Goal: Information Seeking & Learning: Learn about a topic

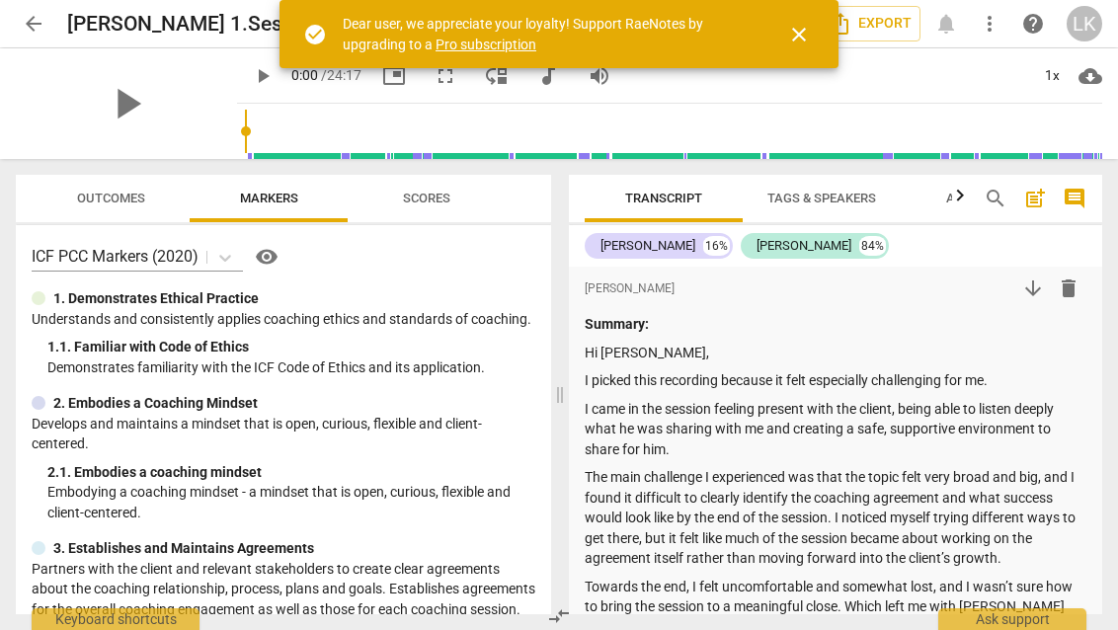
click at [813, 30] on span "close" at bounding box center [798, 35] width 47 height 24
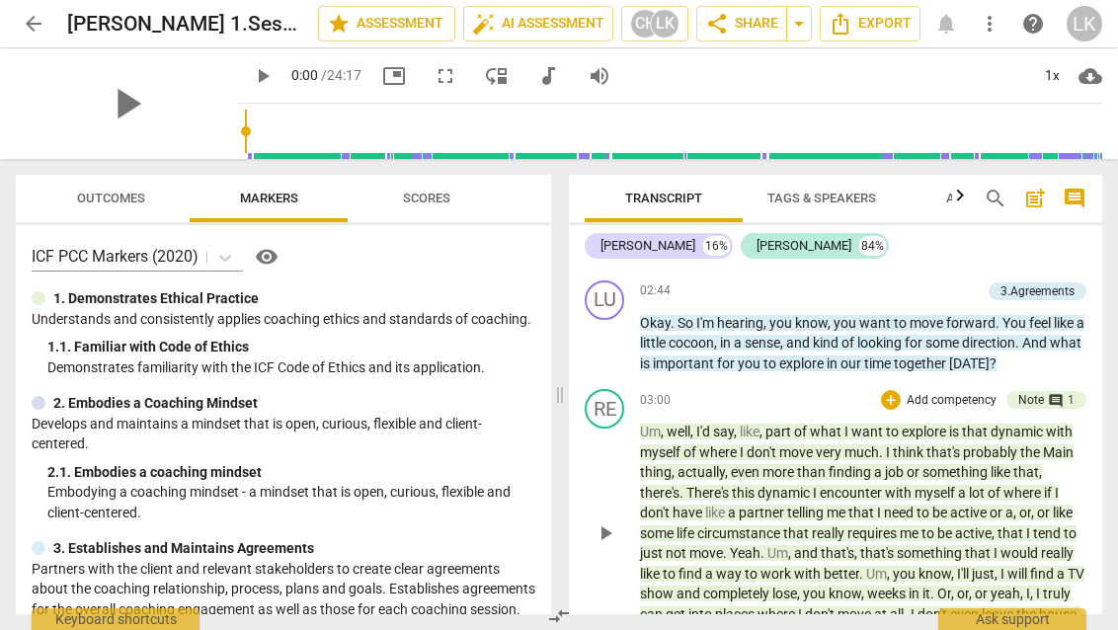
scroll to position [1186, 0]
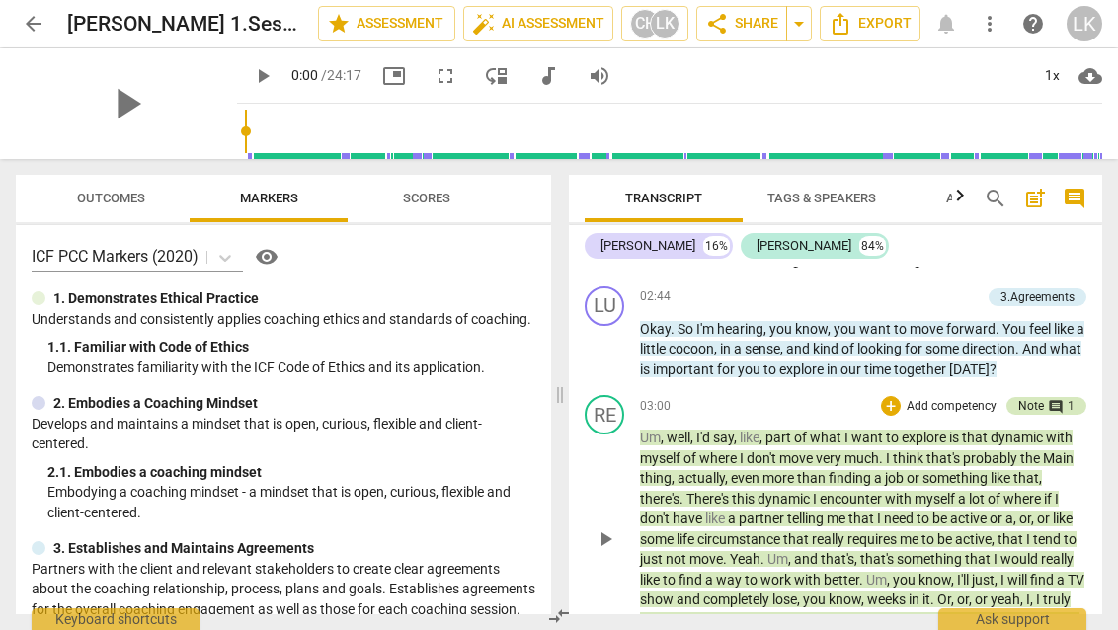
click at [1030, 397] on div "Note" at bounding box center [1031, 406] width 26 height 18
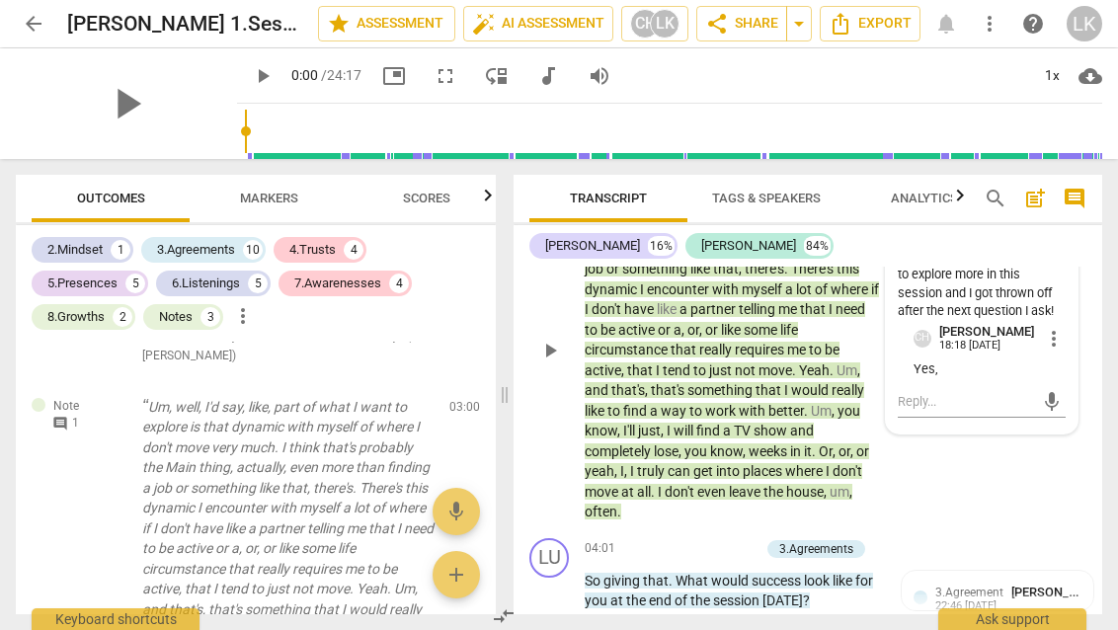
scroll to position [1725, 0]
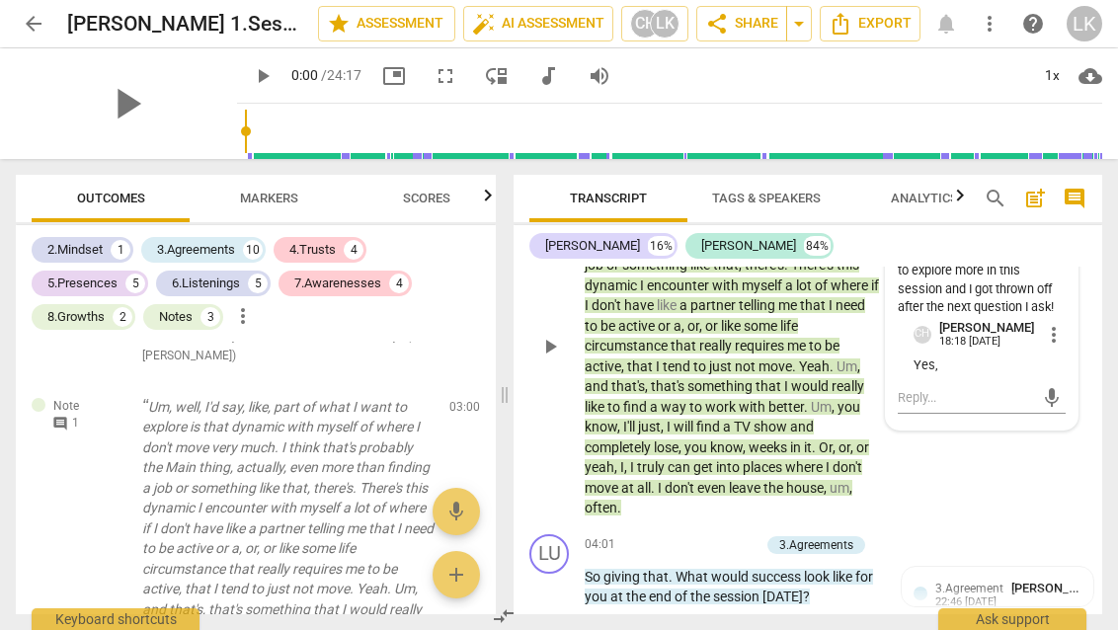
click at [960, 435] on div "RE play_arrow pause 03:00 + Add competency Note comment 1 keyboard_arrow_right …" at bounding box center [807, 329] width 588 height 393
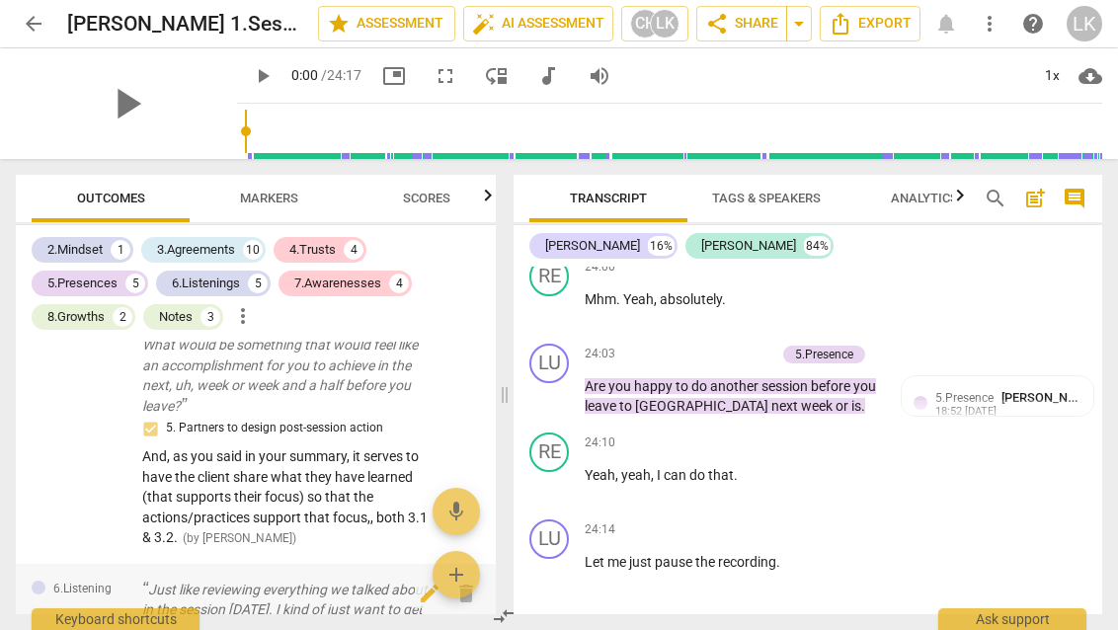
scroll to position [6000, 0]
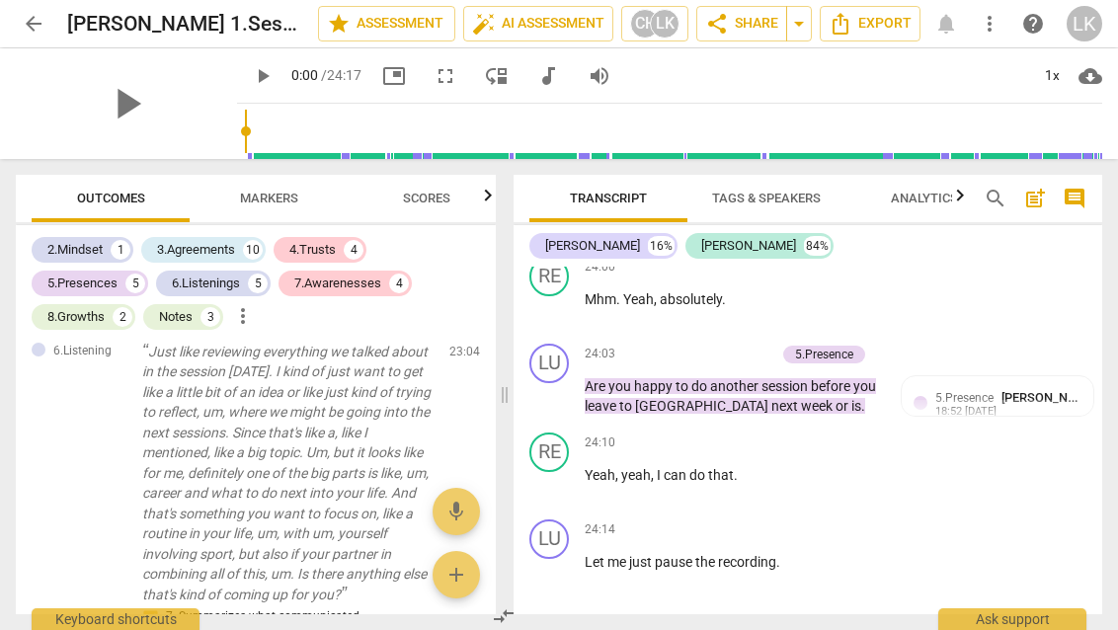
click at [431, 196] on span "Scores" at bounding box center [426, 198] width 47 height 15
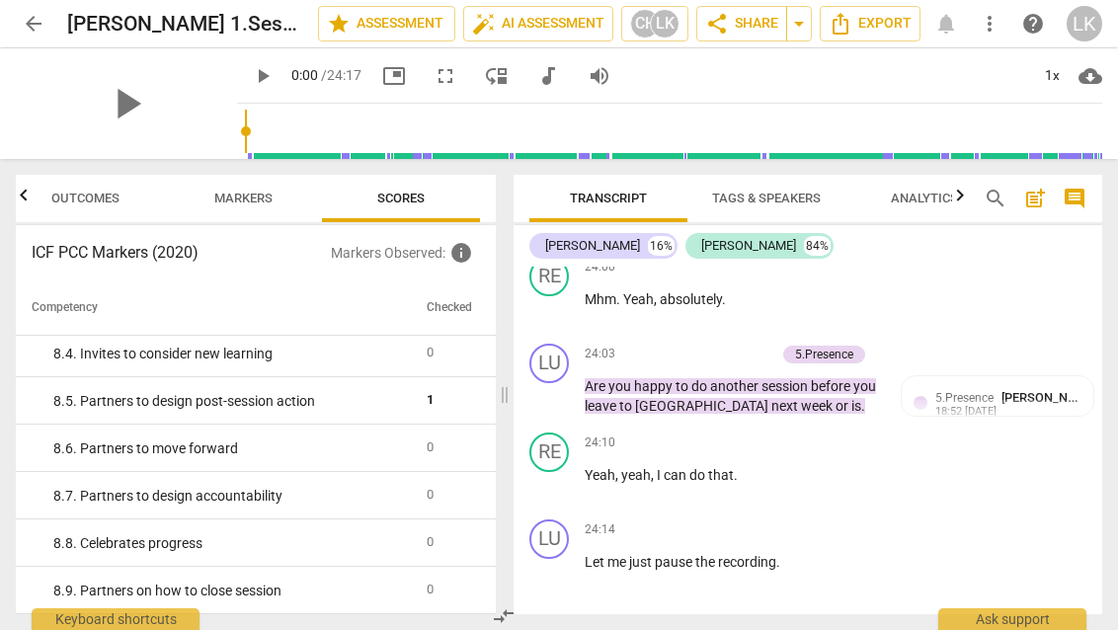
scroll to position [1958, 0]
click at [264, 194] on span "Markers" at bounding box center [243, 198] width 58 height 15
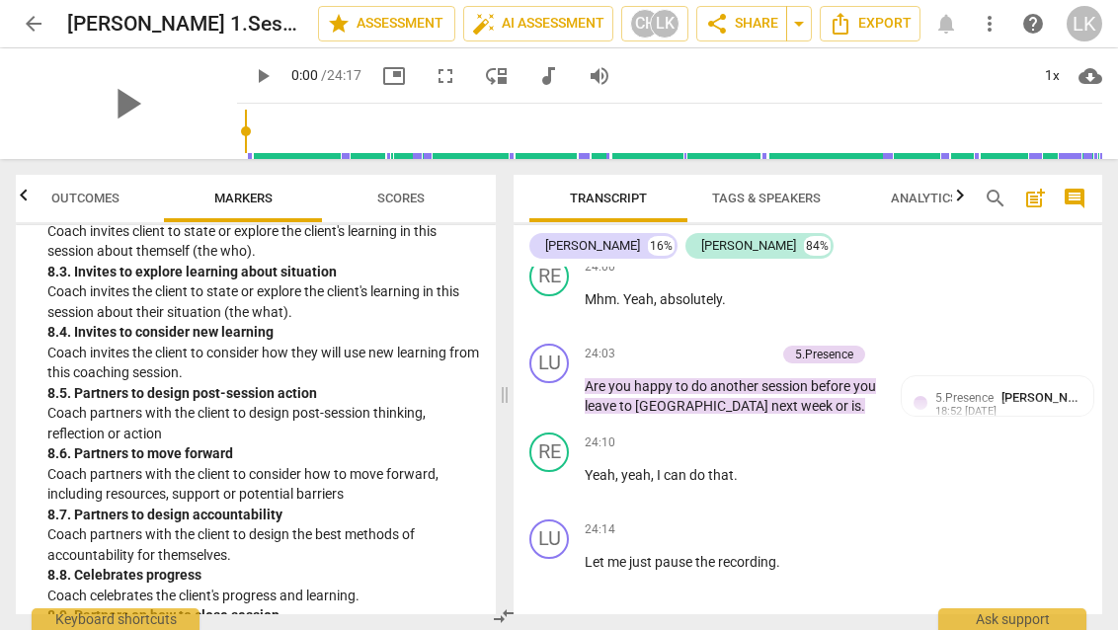
scroll to position [2648, 0]
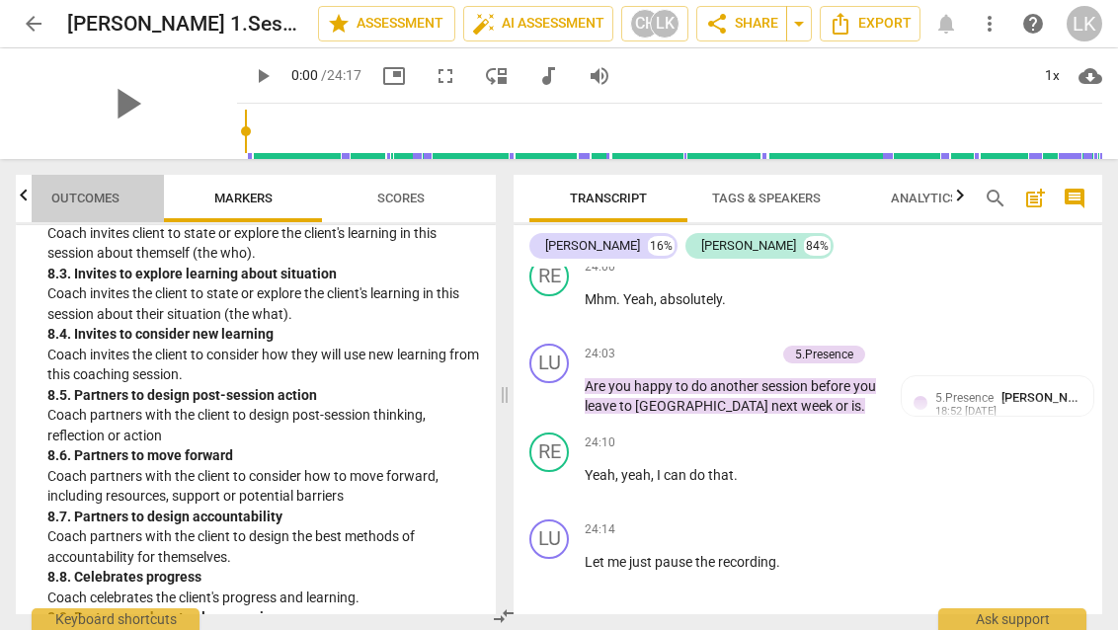
click at [99, 196] on span "Outcomes" at bounding box center [85, 198] width 68 height 15
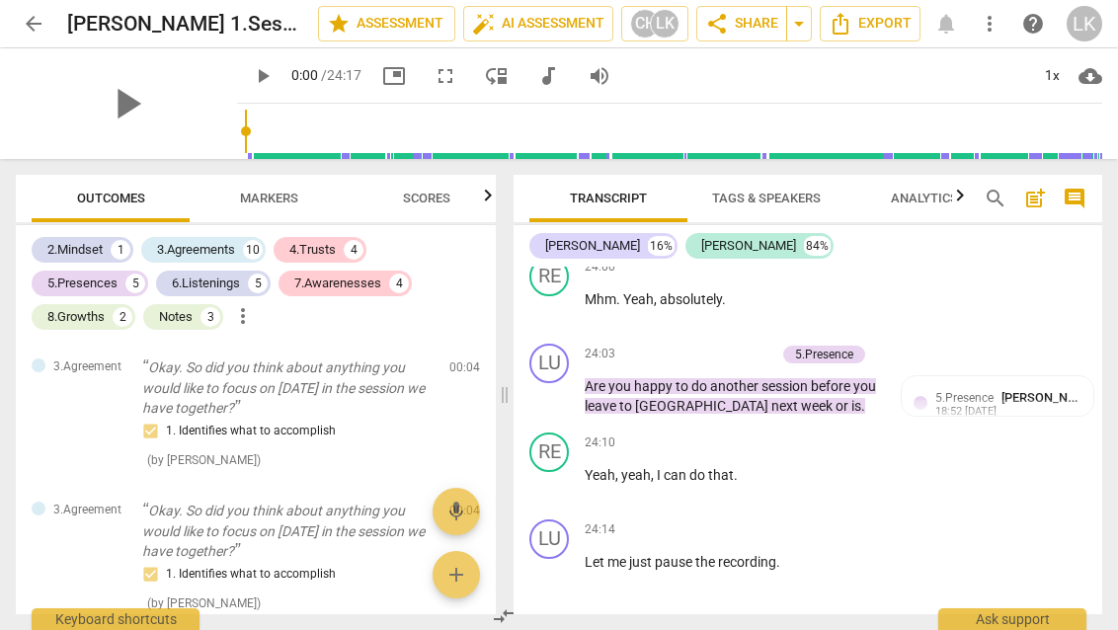
scroll to position [0, 0]
click at [485, 200] on icon "button" at bounding box center [488, 195] width 7 height 12
click at [388, 197] on span "Scores" at bounding box center [400, 198] width 47 height 15
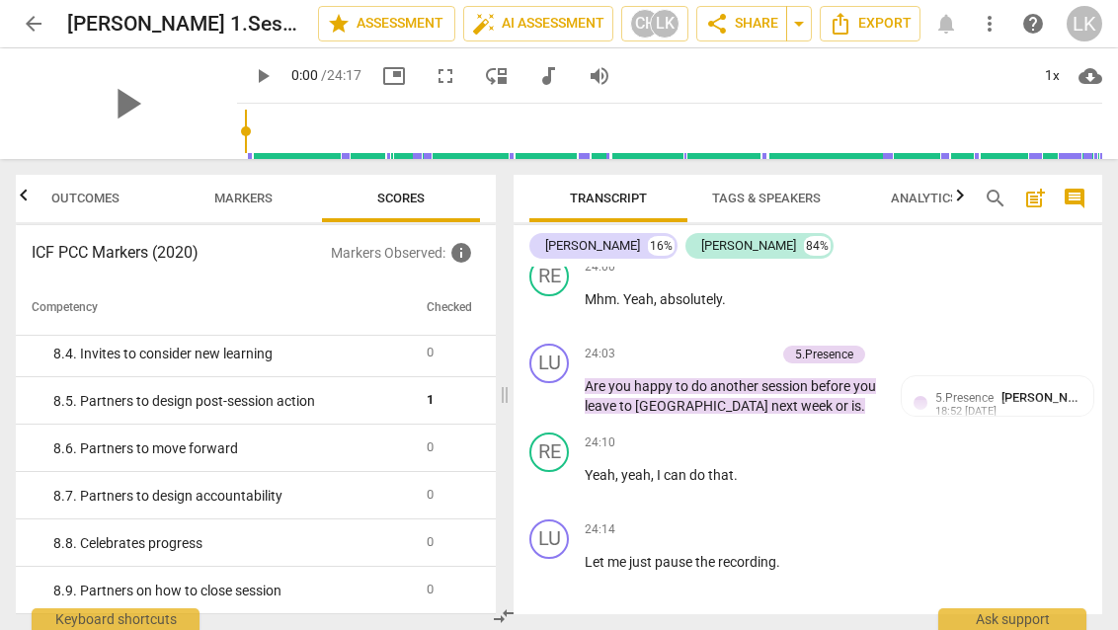
scroll to position [1958, 0]
click at [764, 206] on span "Tags & Speakers" at bounding box center [766, 199] width 156 height 27
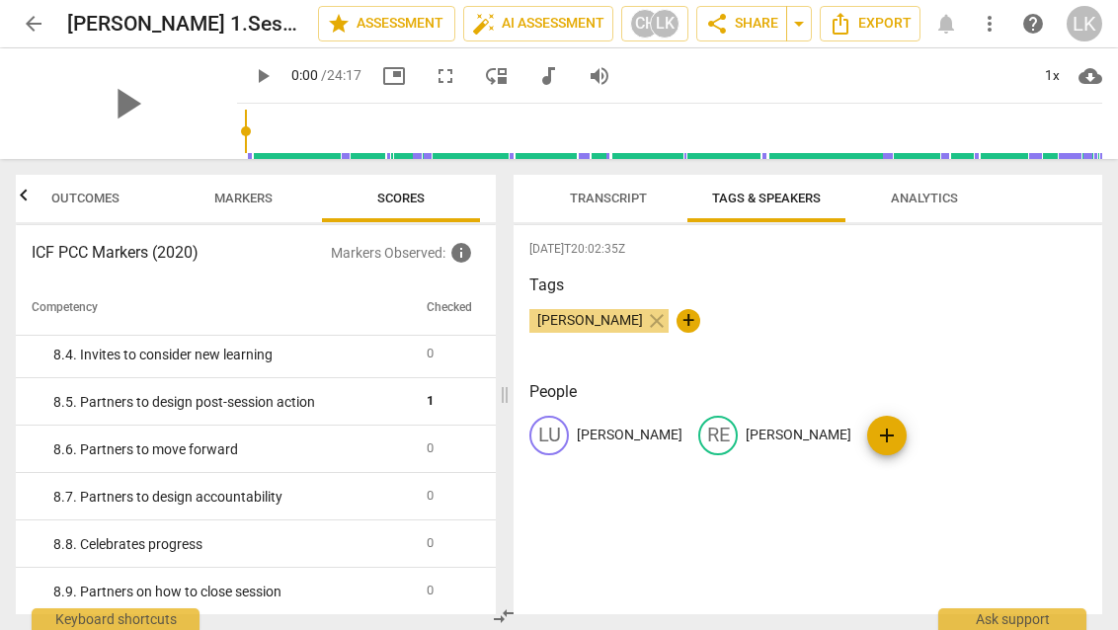
click at [933, 201] on span "Analytics" at bounding box center [924, 198] width 67 height 15
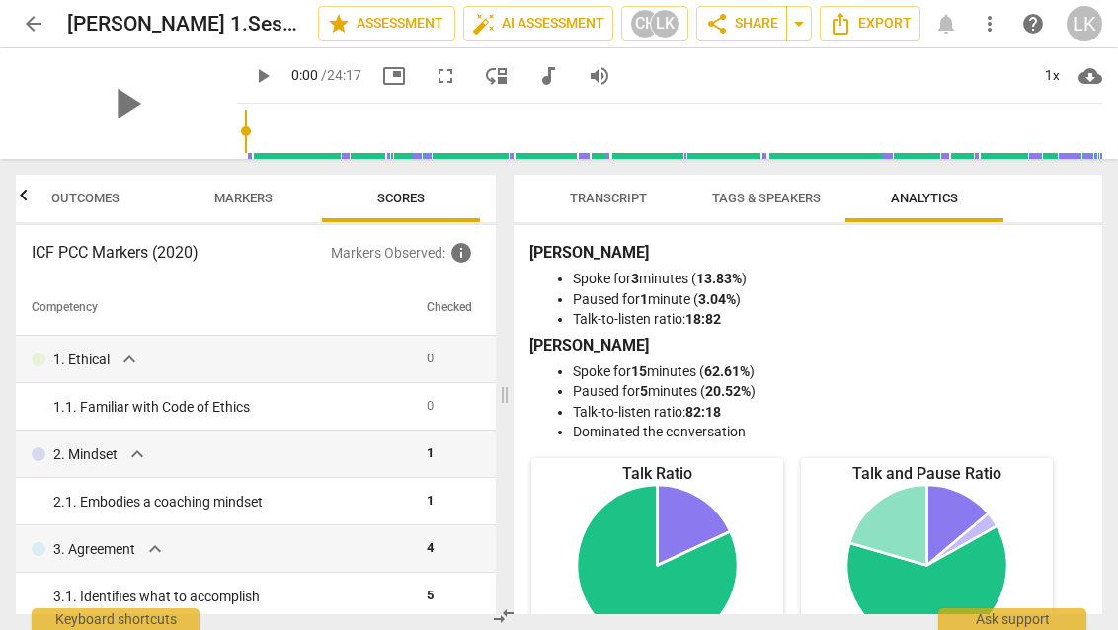
scroll to position [0, 0]
click at [626, 206] on span "Transcript" at bounding box center [608, 199] width 124 height 27
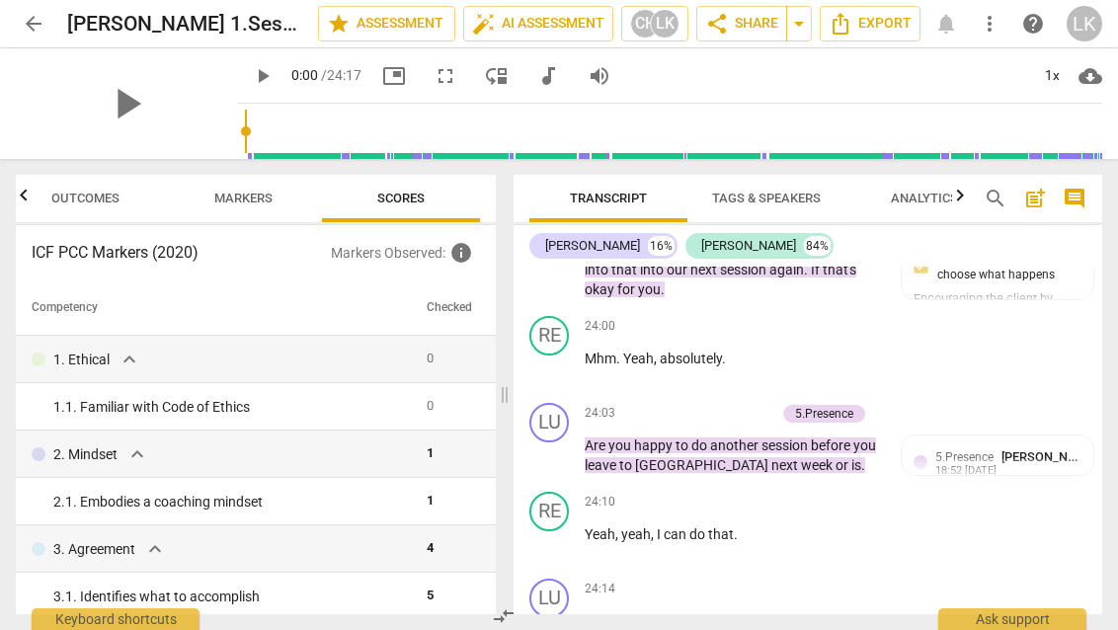
click at [773, 198] on span "Tags & Speakers" at bounding box center [766, 198] width 109 height 15
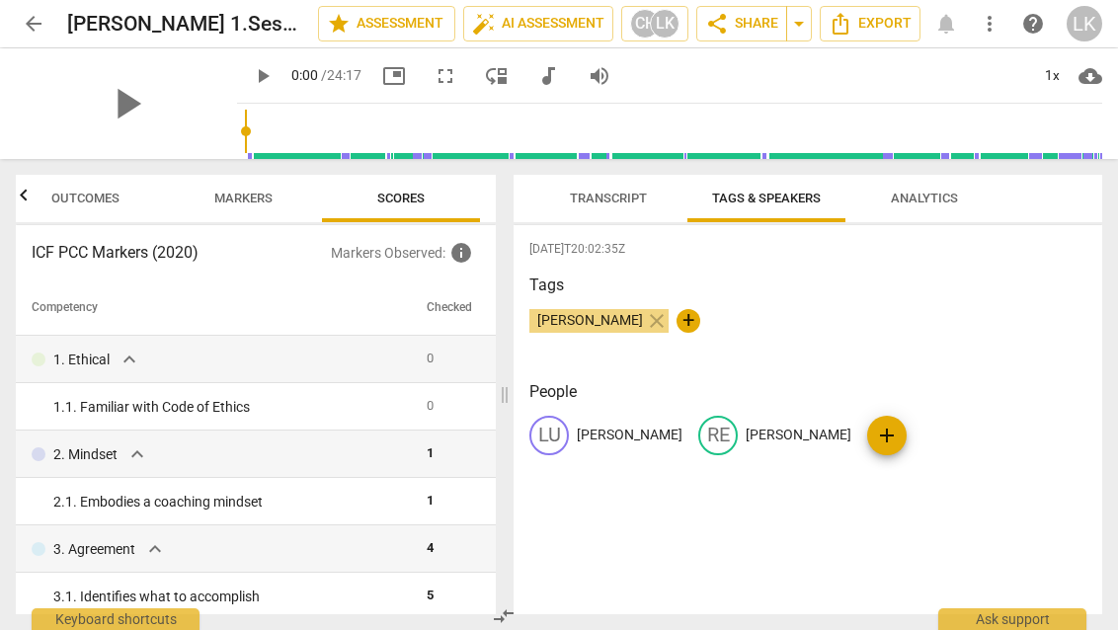
click at [249, 204] on span "Markers" at bounding box center [243, 198] width 58 height 15
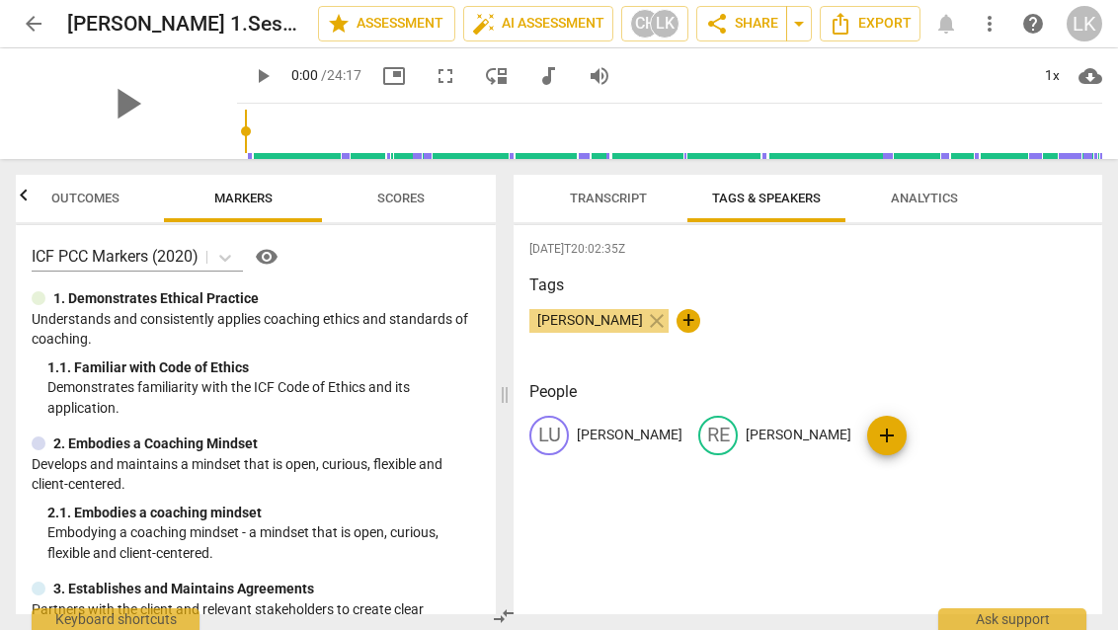
click at [101, 199] on span "Outcomes" at bounding box center [85, 198] width 68 height 15
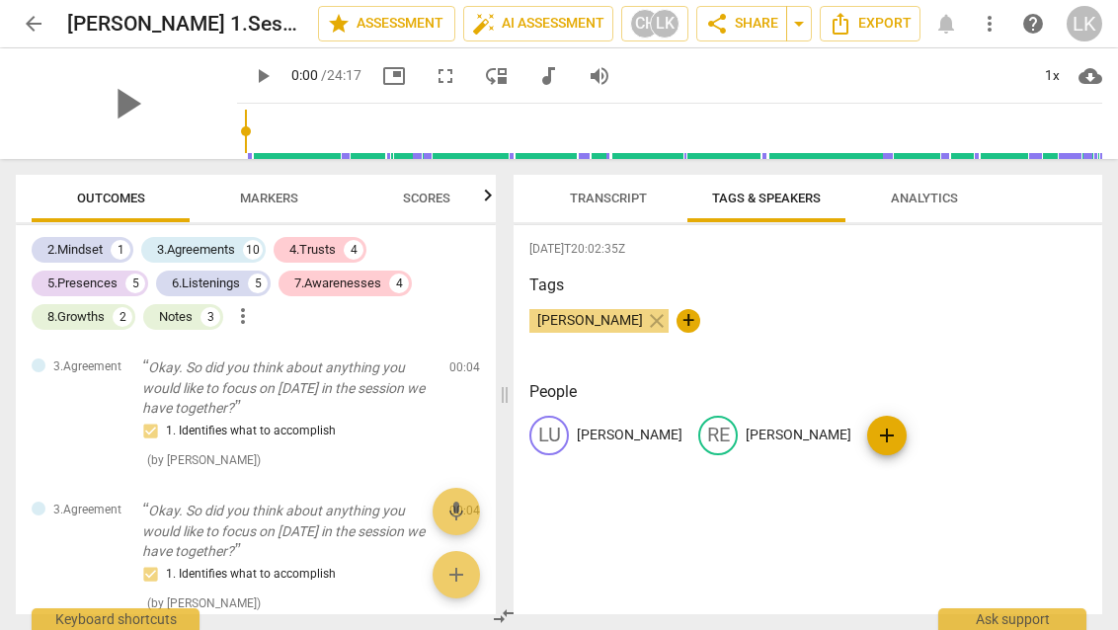
click at [594, 176] on button "Transcript" at bounding box center [608, 198] width 158 height 47
